Goal: Task Accomplishment & Management: Manage account settings

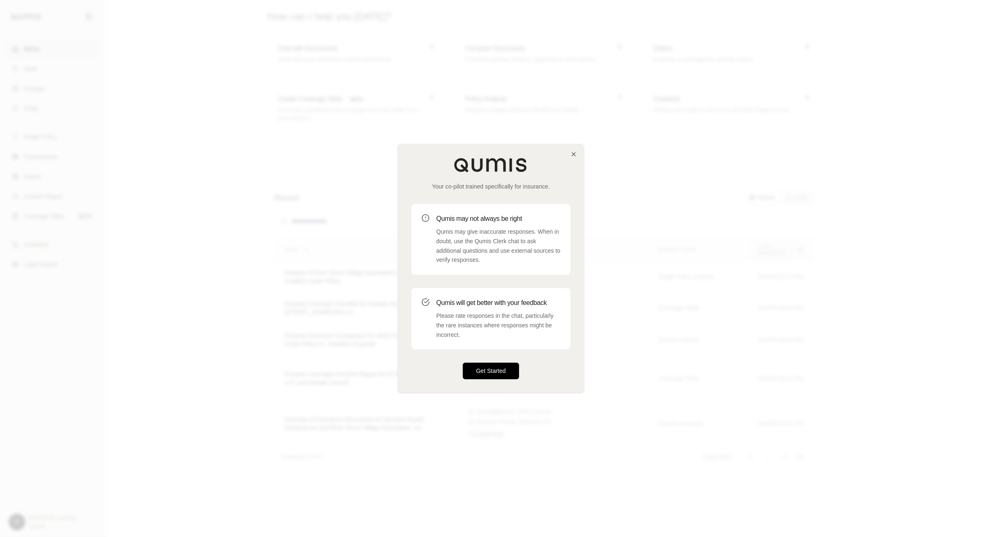
click at [498, 372] on button "Get Started" at bounding box center [491, 371] width 56 height 17
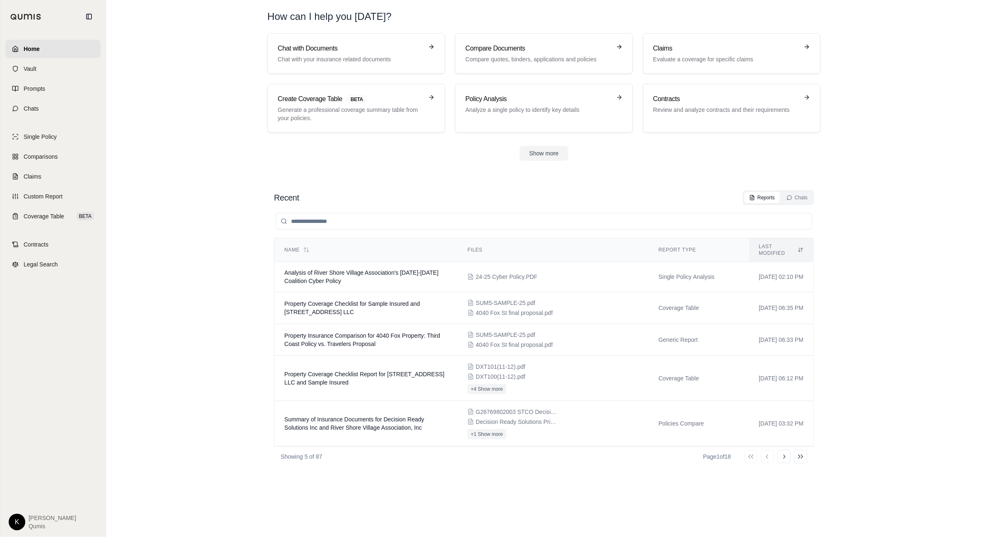
click at [17, 520] on html "Home Vault Prompts Chats Single Policy Comparisons Claims Custom Report Coverag…" at bounding box center [491, 268] width 982 height 537
click at [41, 445] on link "Member Portal" at bounding box center [36, 446] width 68 height 13
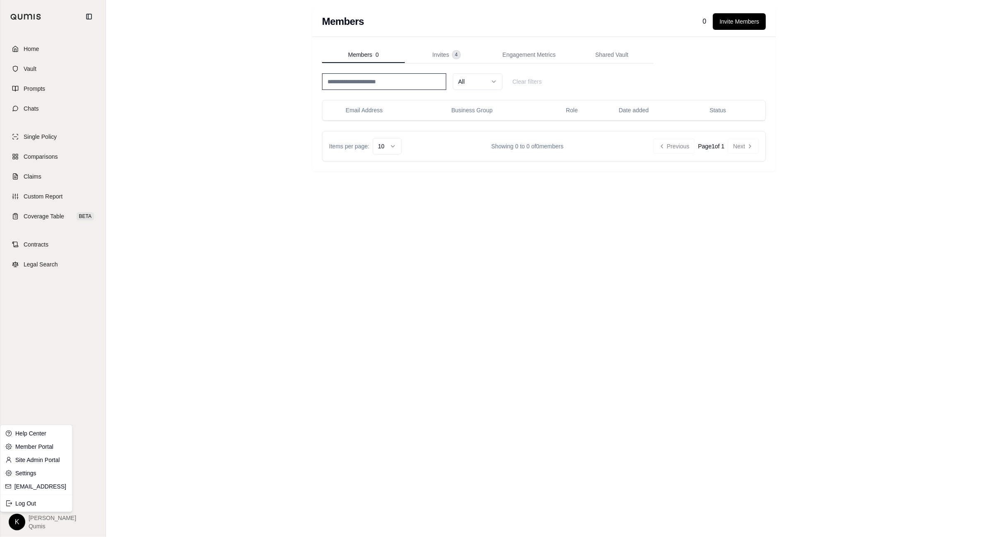
click at [23, 517] on html "Home Vault Prompts Chats Single Policy Comparisons Claims Custom Report Coverag…" at bounding box center [491, 268] width 982 height 537
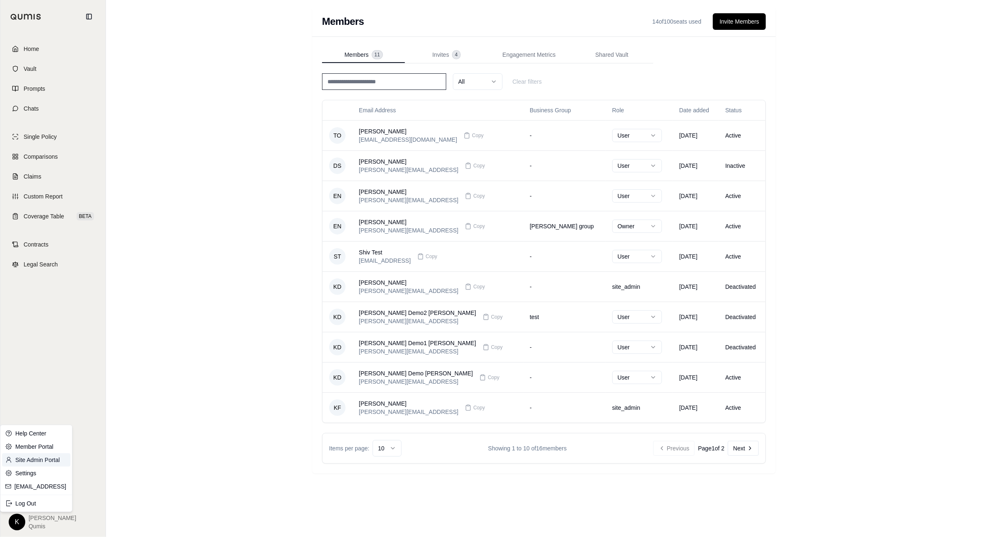
click at [40, 459] on link "Site Admin Portal" at bounding box center [36, 459] width 68 height 13
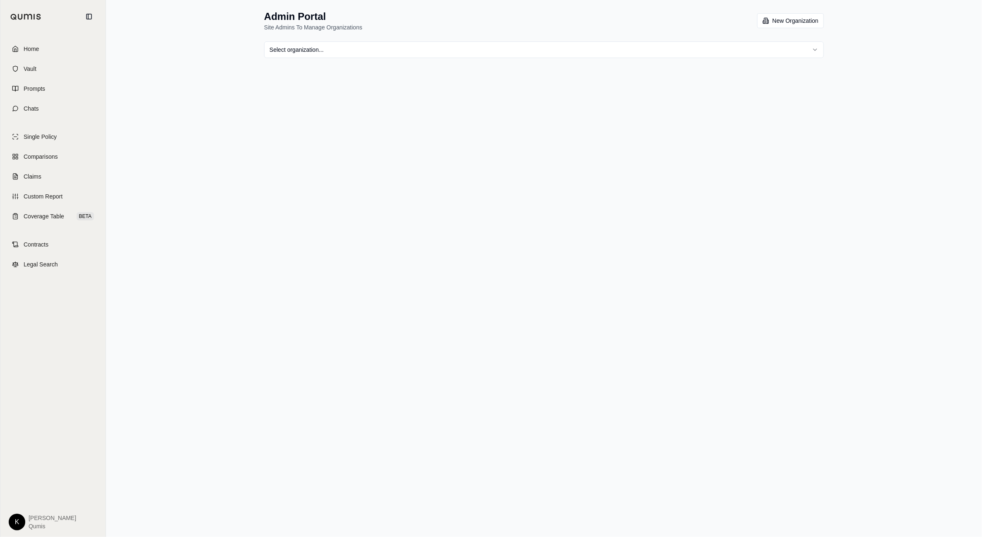
click at [422, 55] on html "Home Vault Prompts Chats Single Policy Comparisons Claims Custom Report Coverag…" at bounding box center [491, 268] width 982 height 537
click at [395, 128] on button "Invites 1" at bounding box center [408, 136] width 83 height 17
click at [324, 139] on button "Members 2" at bounding box center [325, 136] width 83 height 17
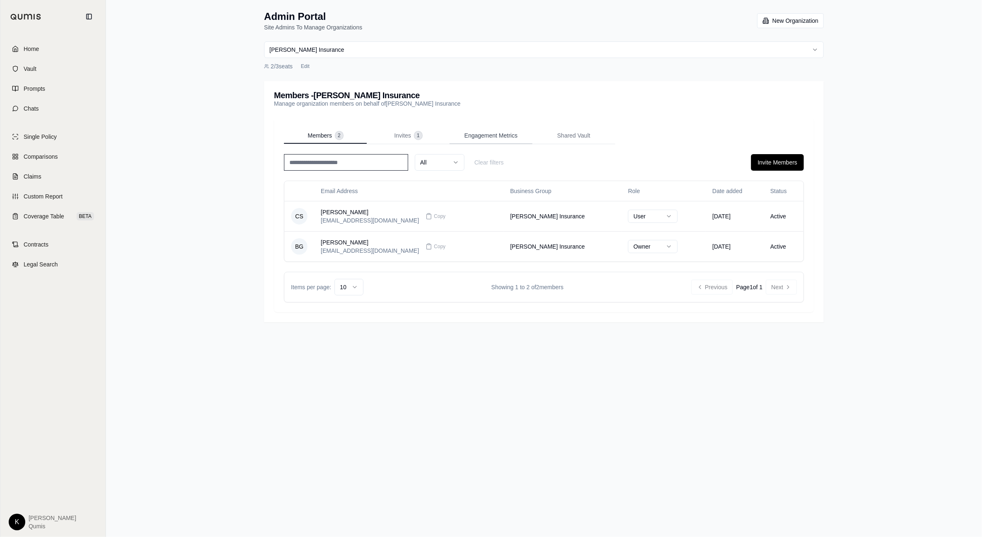
click at [486, 140] on button "Engagement Metrics" at bounding box center [491, 136] width 83 height 17
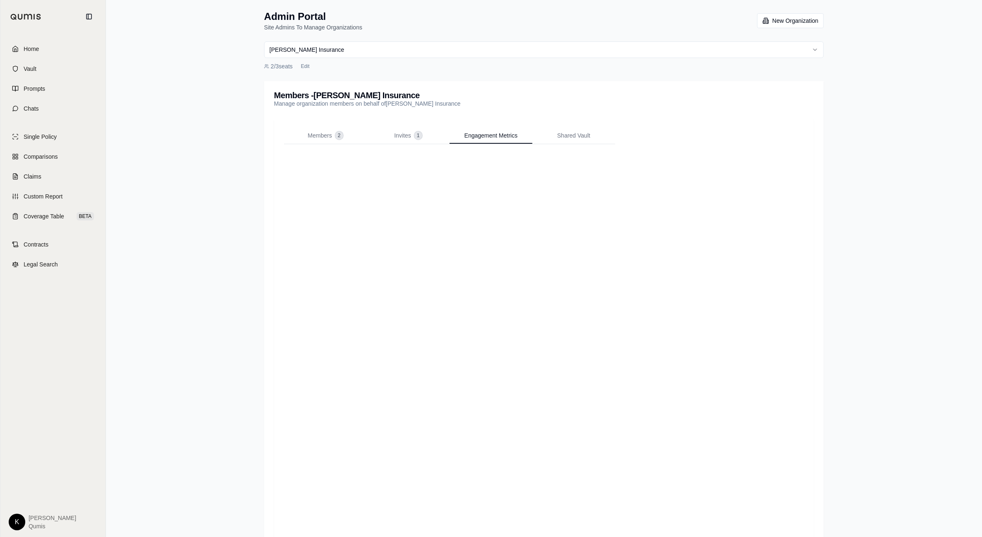
scroll to position [38, 0]
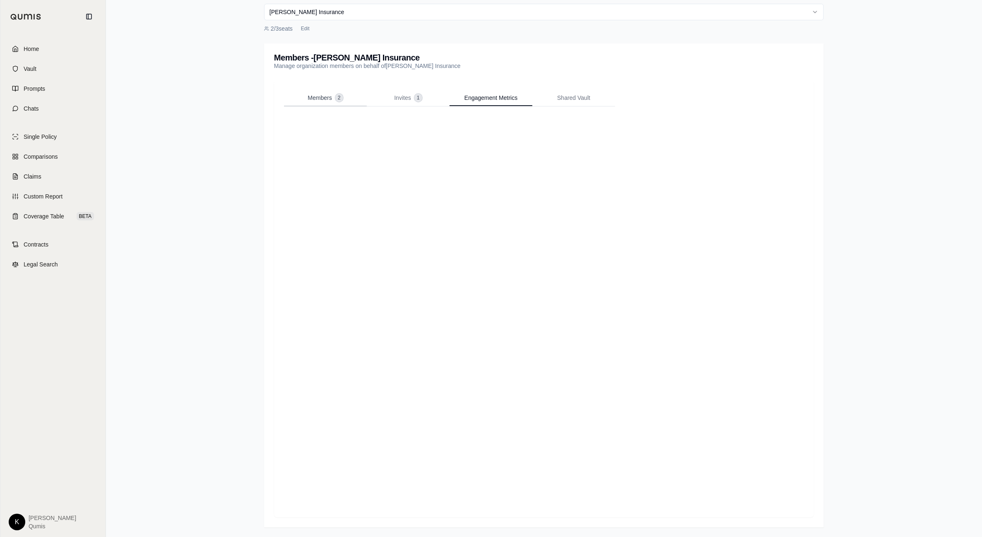
click at [306, 96] on div "Members - [PERSON_NAME] Insurance Manage organization members on behalf of [PER…" at bounding box center [544, 285] width 560 height 484
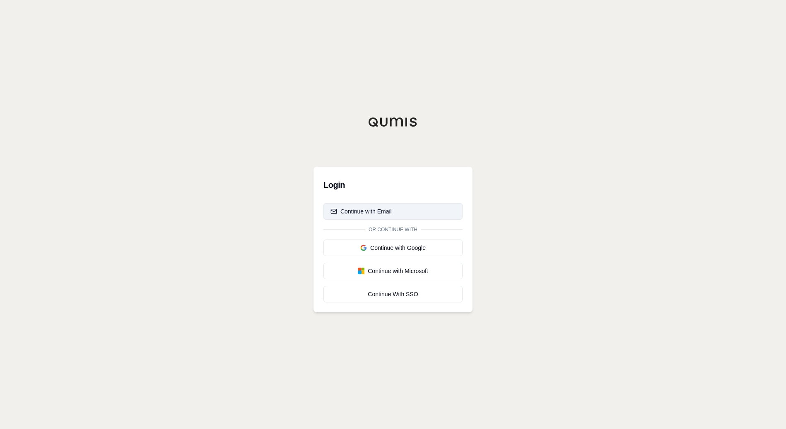
click at [417, 215] on button "Continue with Email" at bounding box center [392, 211] width 139 height 17
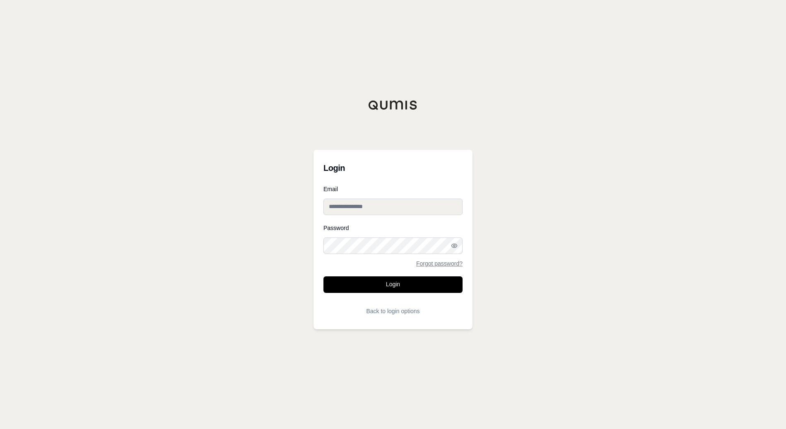
type input "**********"
click at [380, 280] on button "Login" at bounding box center [392, 285] width 139 height 17
